Goal: Entertainment & Leisure: Browse casually

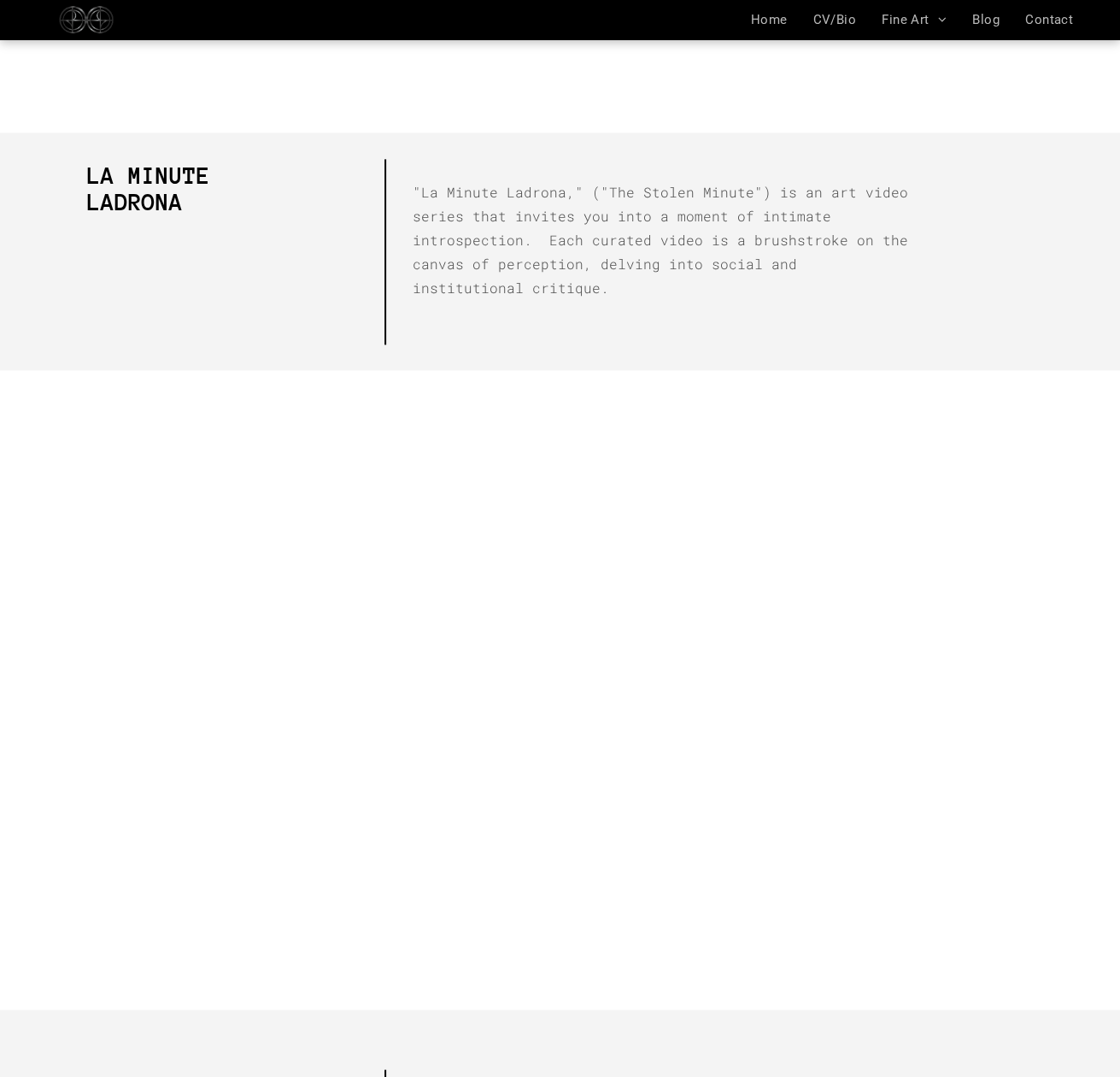
scroll to position [1195, 0]
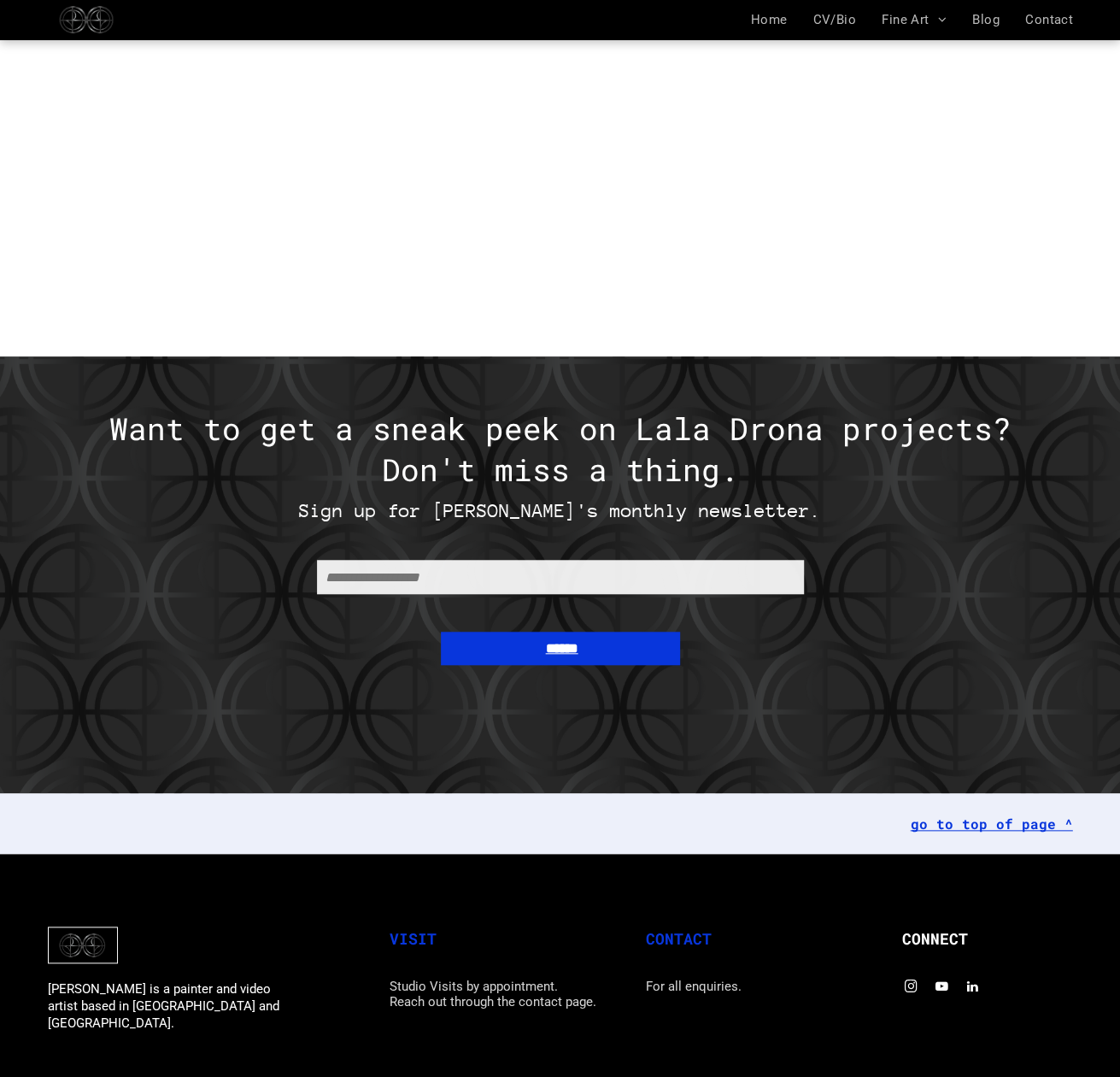
scroll to position [3756, 0]
